Goal: Task Accomplishment & Management: Manage account settings

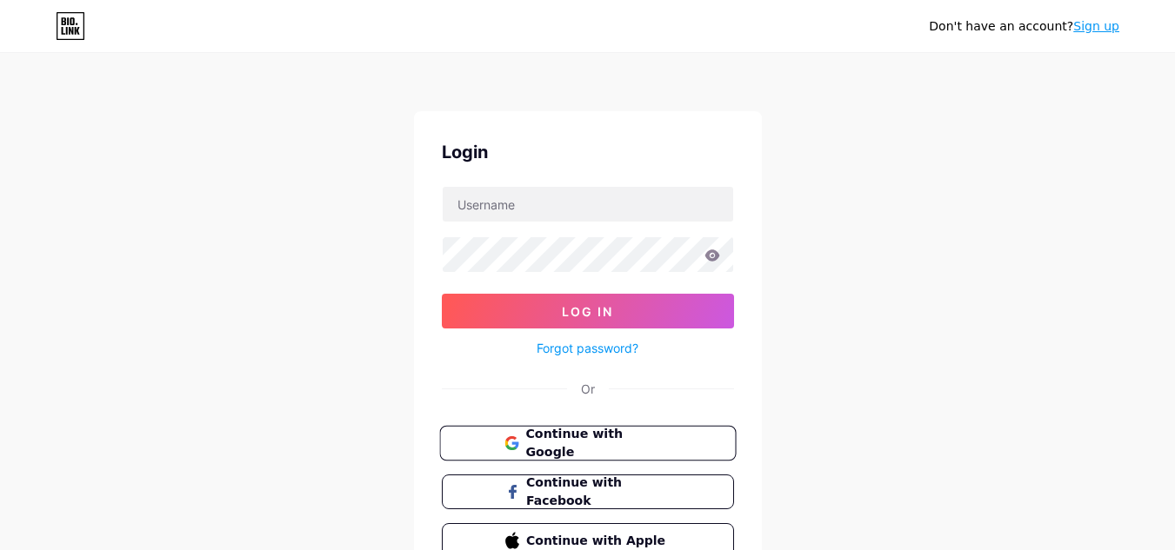
click at [617, 436] on span "Continue with Google" at bounding box center [597, 443] width 145 height 37
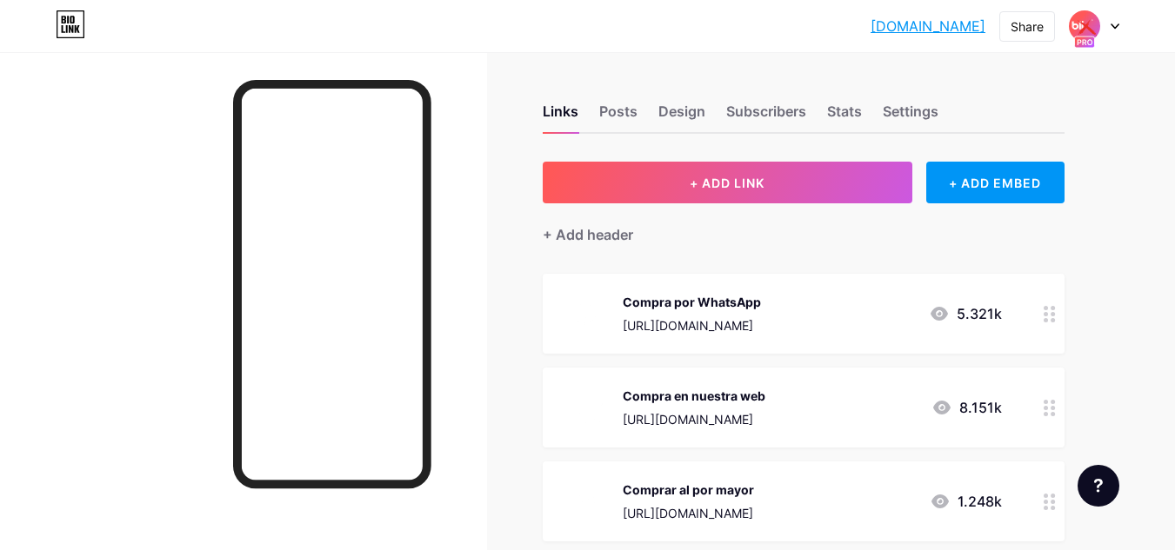
click at [1104, 25] on div at bounding box center [1094, 25] width 50 height 31
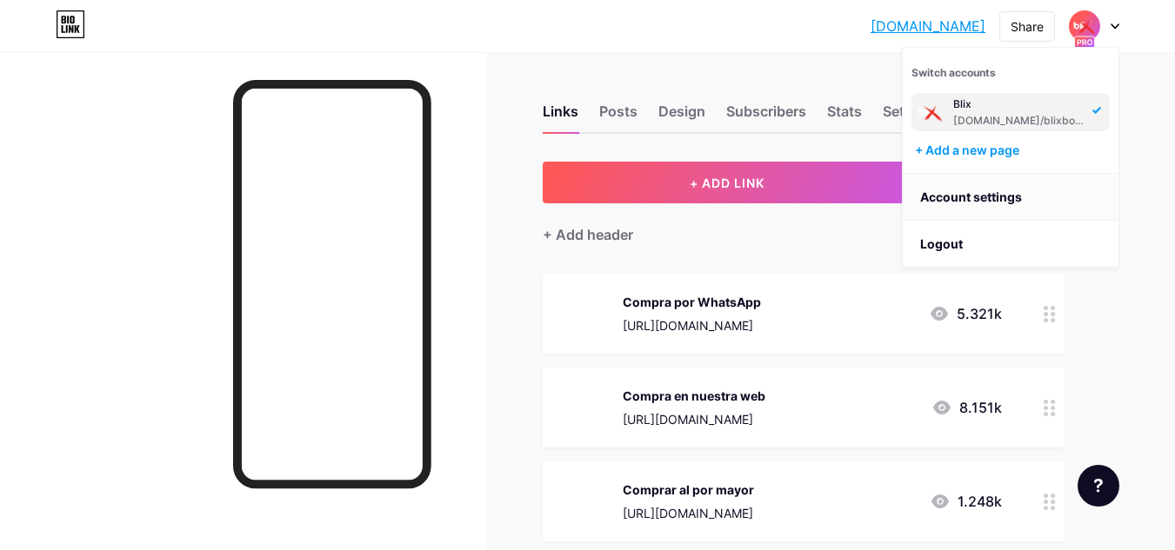
click at [977, 203] on link "Account settings" at bounding box center [1011, 197] width 216 height 47
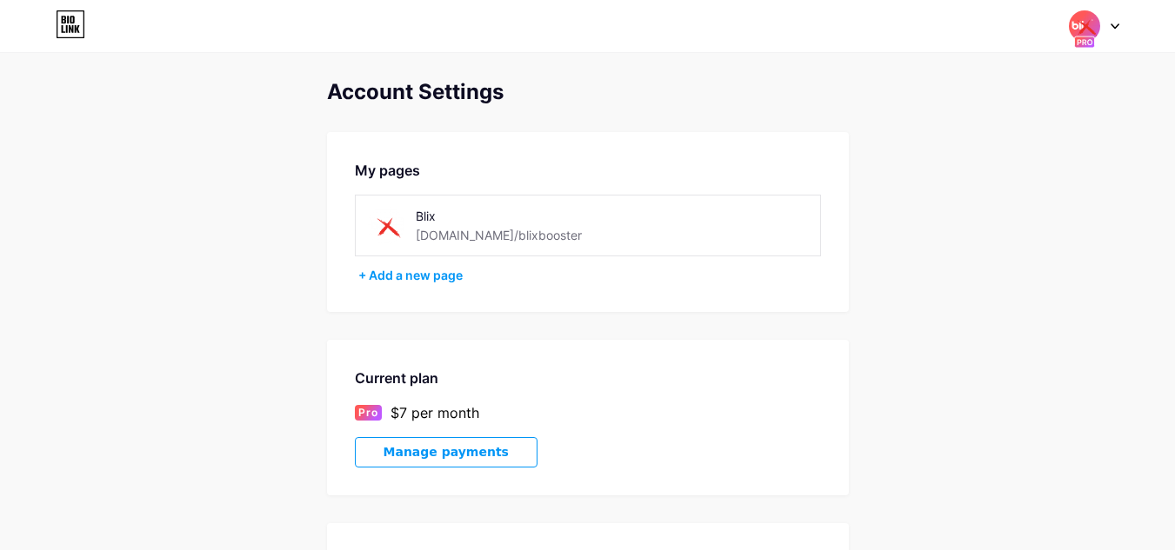
click at [485, 454] on button "Manage payments" at bounding box center [446, 452] width 183 height 30
